Goal: Complete application form

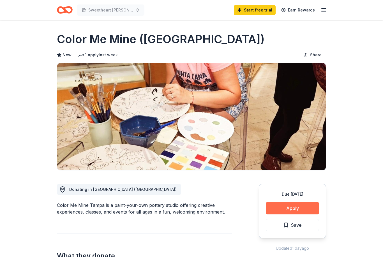
click at [296, 208] on button "Apply" at bounding box center [292, 208] width 53 height 12
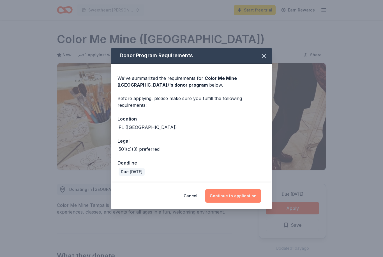
click at [234, 203] on button "Continue to application" at bounding box center [233, 195] width 56 height 13
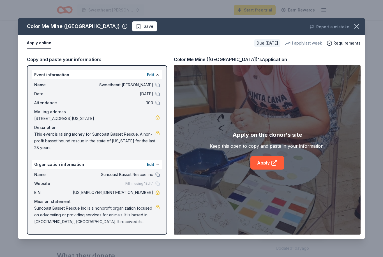
click at [152, 95] on span "[DATE]" at bounding box center [112, 94] width 81 height 7
click at [158, 96] on button at bounding box center [157, 94] width 4 height 4
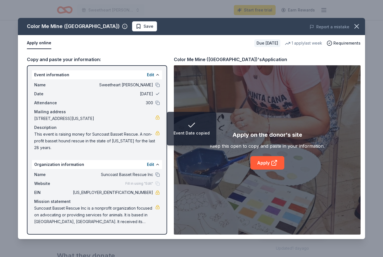
click at [156, 95] on button at bounding box center [157, 94] width 4 height 4
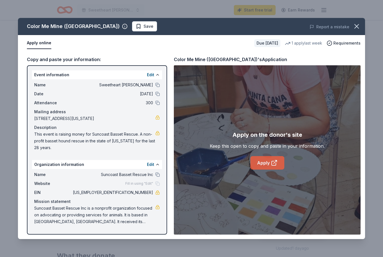
click at [267, 170] on link "Apply" at bounding box center [268, 162] width 34 height 13
click at [136, 29] on span "Save" at bounding box center [145, 26] width 18 height 7
click at [270, 164] on link "Apply" at bounding box center [268, 162] width 34 height 13
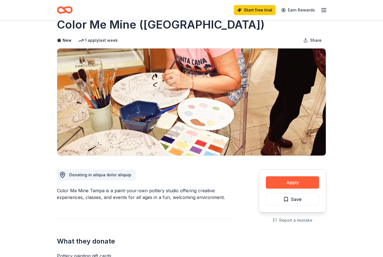
scroll to position [14, 0]
